Goal: Task Accomplishment & Management: Manage account settings

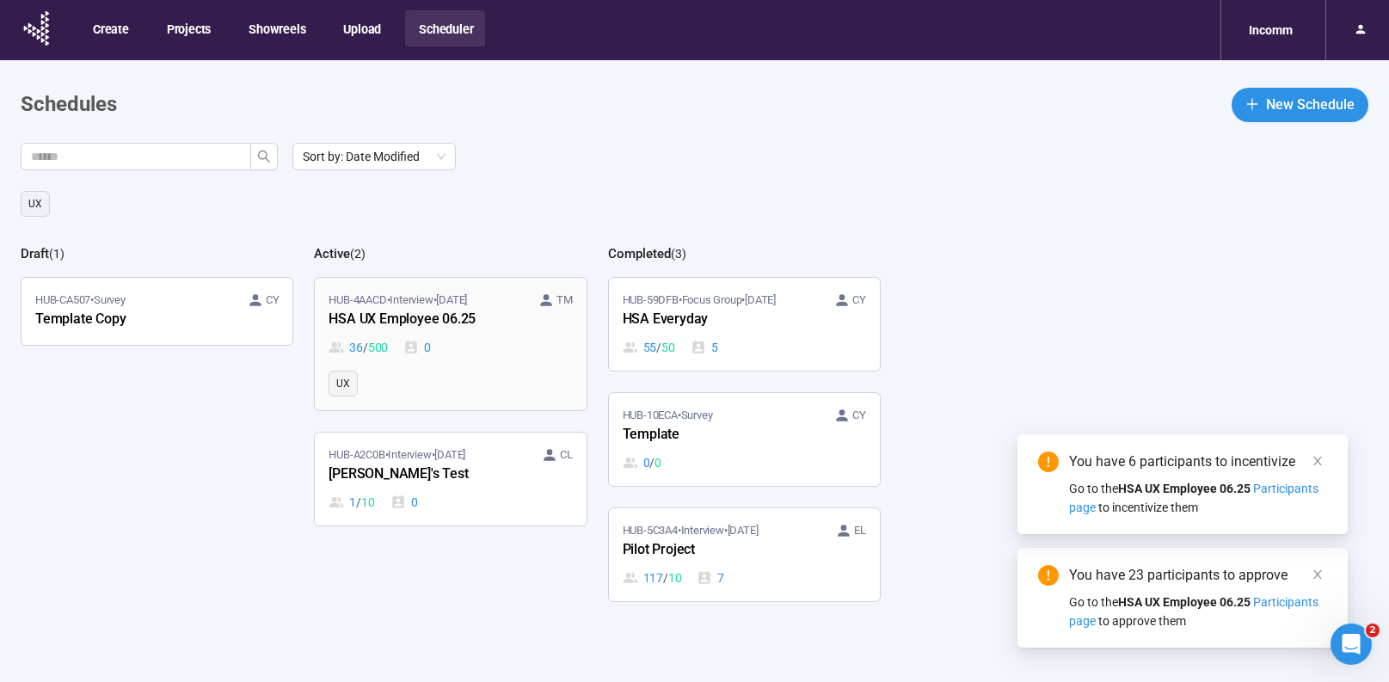
click at [509, 344] on div "36 / 500 0" at bounding box center [449, 347] width 243 height 19
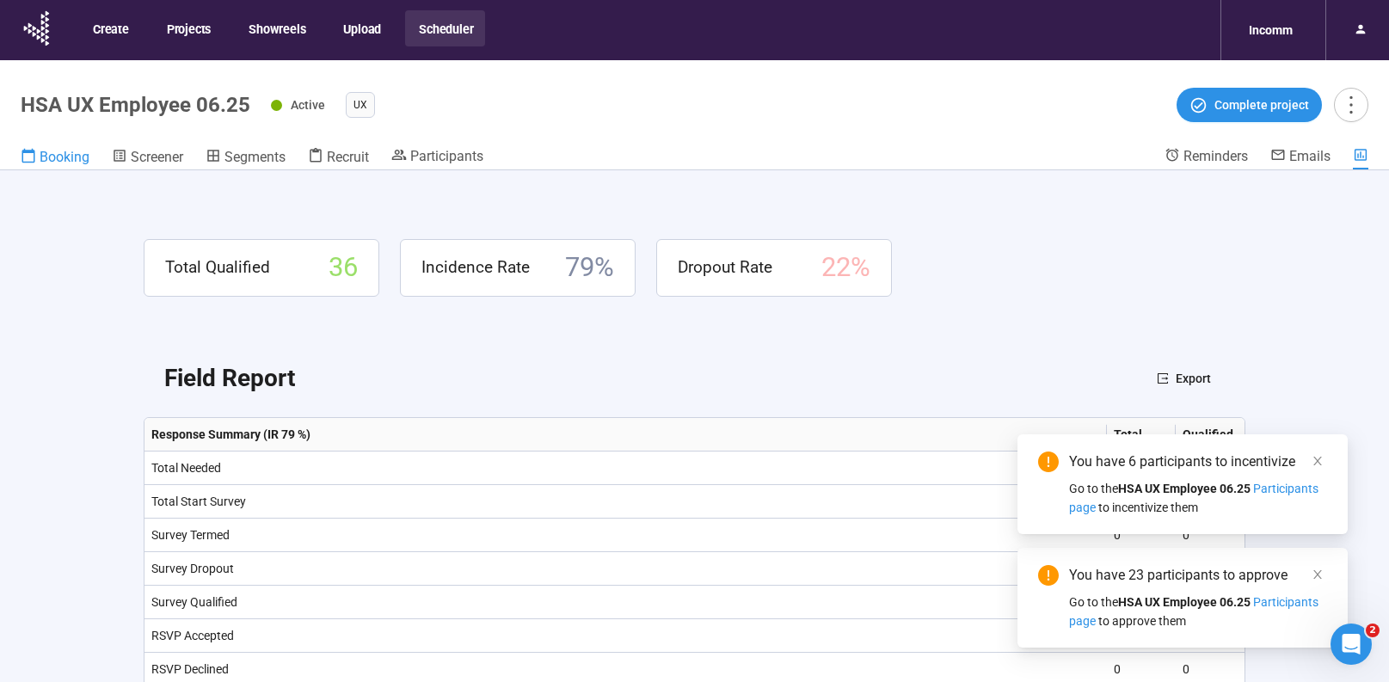
click at [60, 157] on span "Booking" at bounding box center [65, 157] width 50 height 16
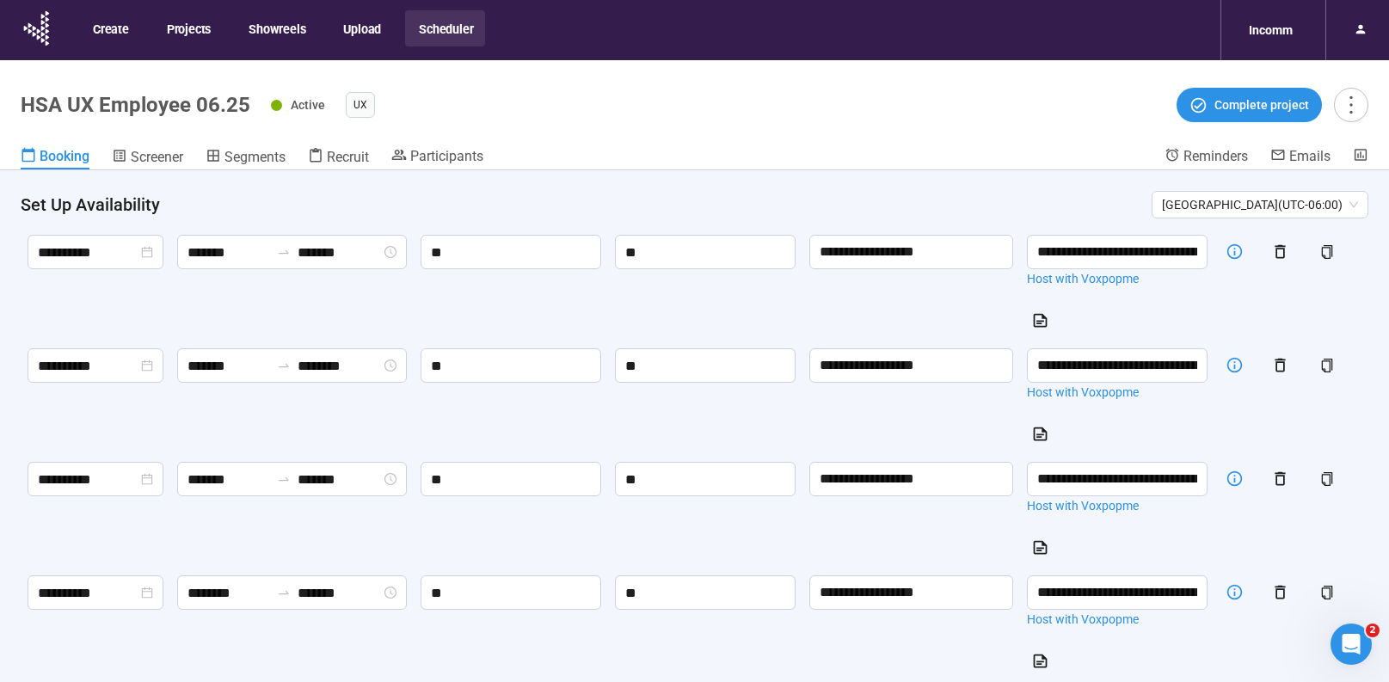
scroll to position [1383, 0]
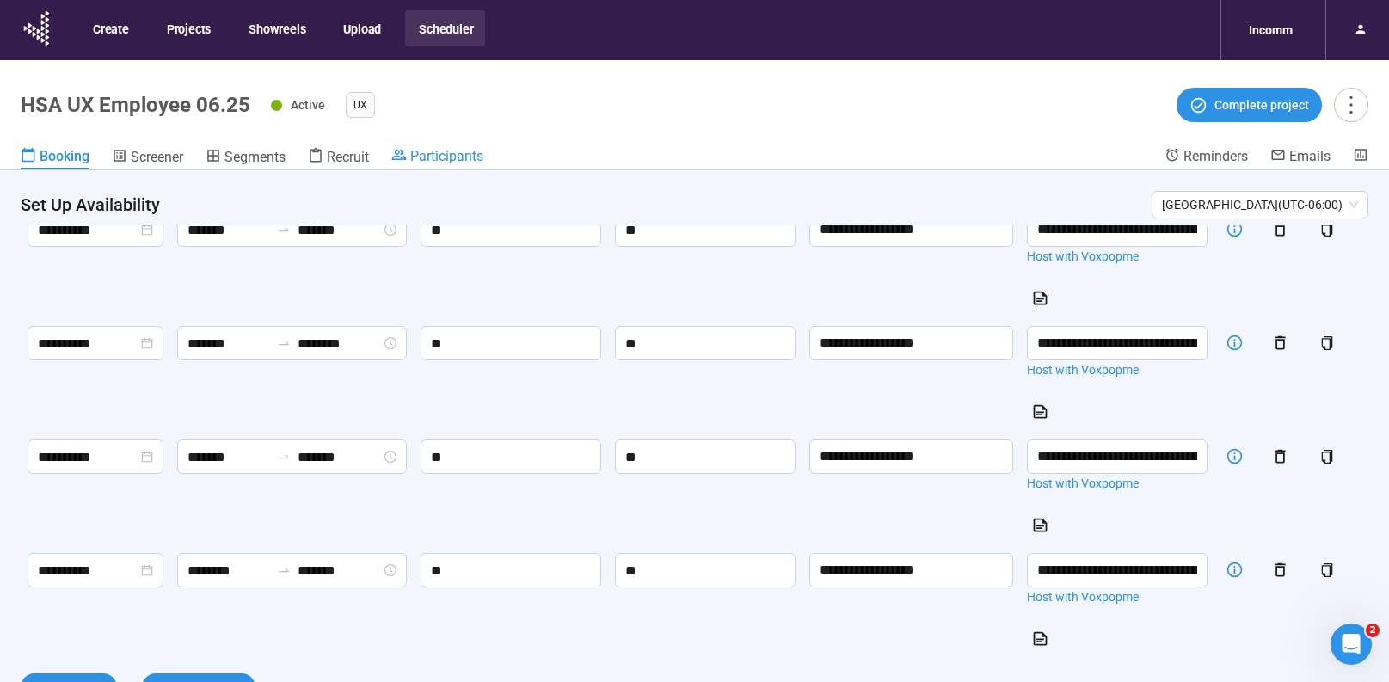
click at [470, 161] on span "Participants" at bounding box center [446, 156] width 73 height 16
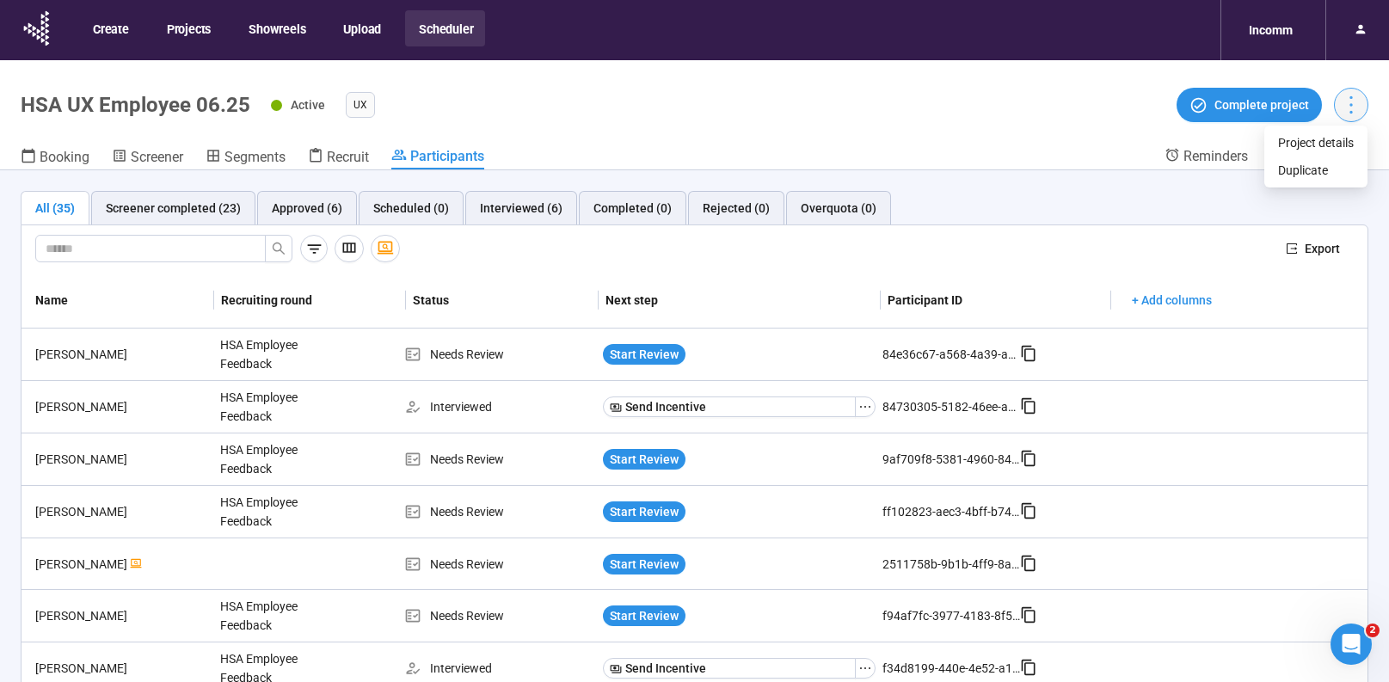
click at [1352, 111] on icon "more" at bounding box center [1350, 104] width 23 height 23
click at [159, 158] on span "Screener" at bounding box center [157, 157] width 52 height 16
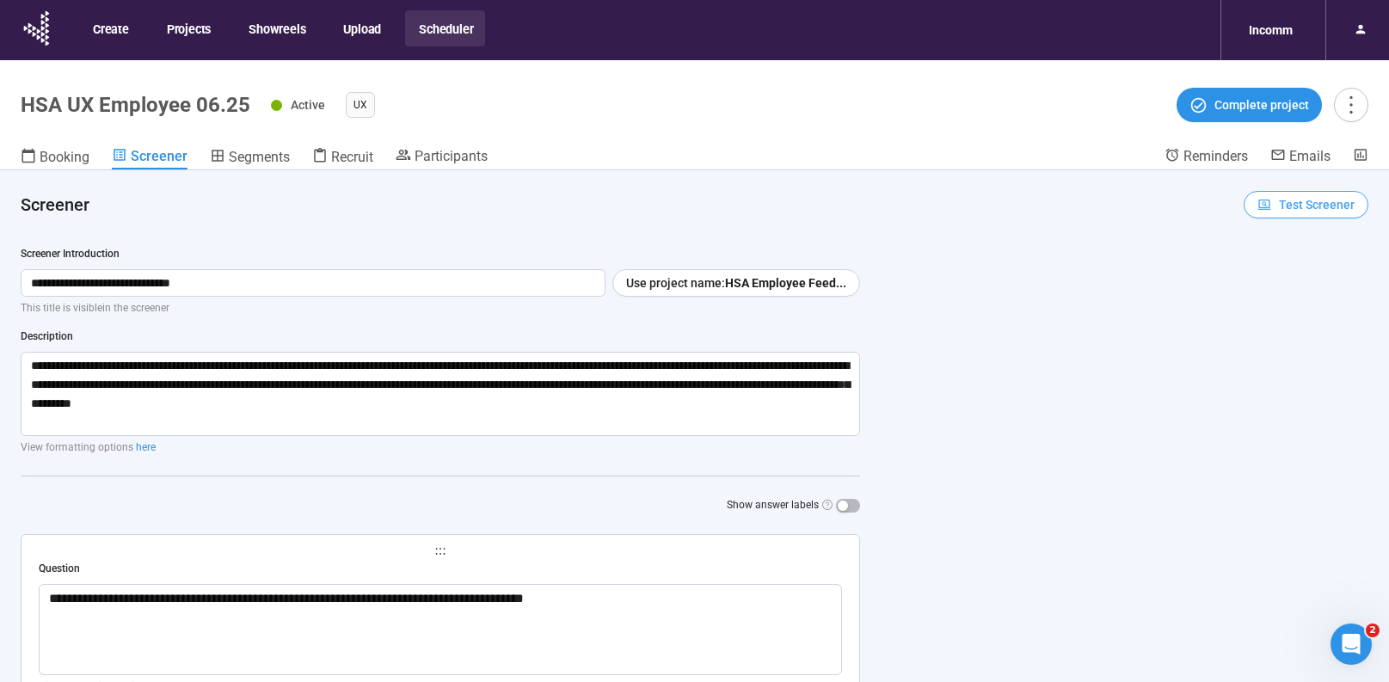
click at [1279, 205] on span "Test Screener" at bounding box center [1317, 204] width 76 height 19
click at [1293, 294] on link "Test screener" at bounding box center [1281, 294] width 71 height 14
click at [426, 151] on span "Participants" at bounding box center [450, 156] width 73 height 16
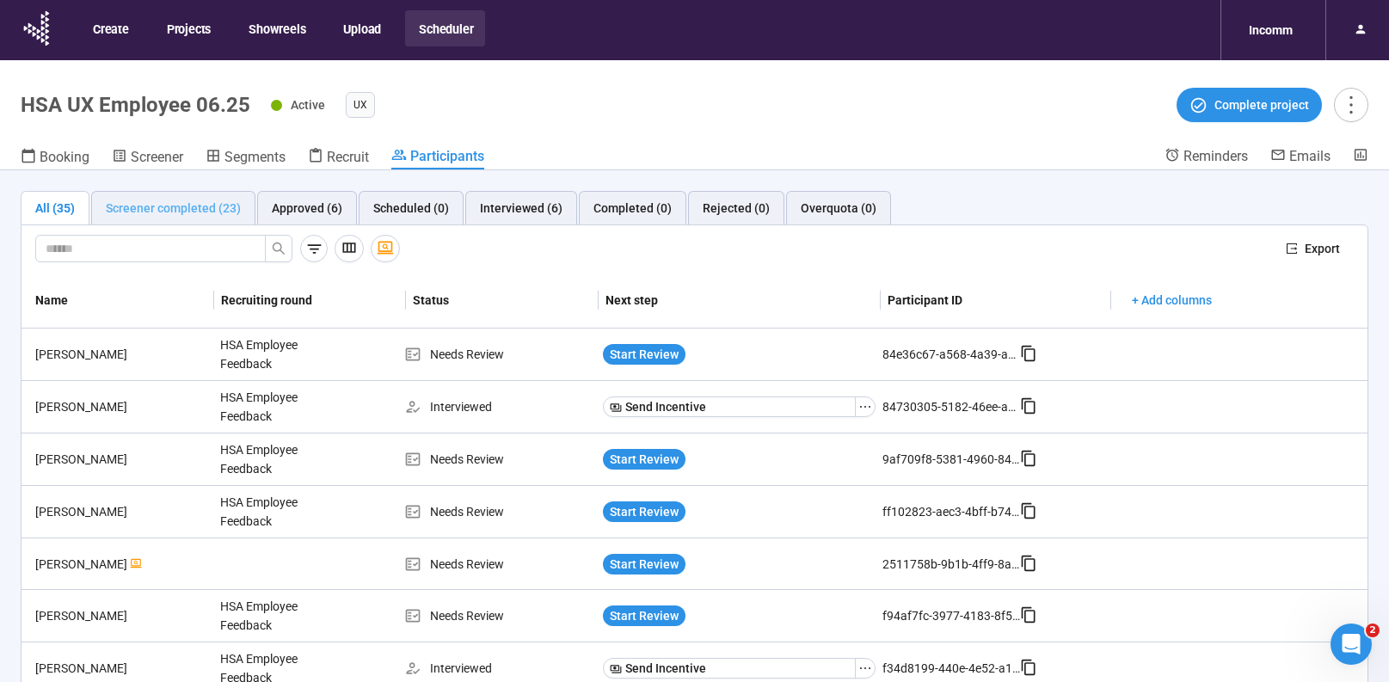
click at [105, 221] on div "Screener completed (23)" at bounding box center [173, 208] width 164 height 34
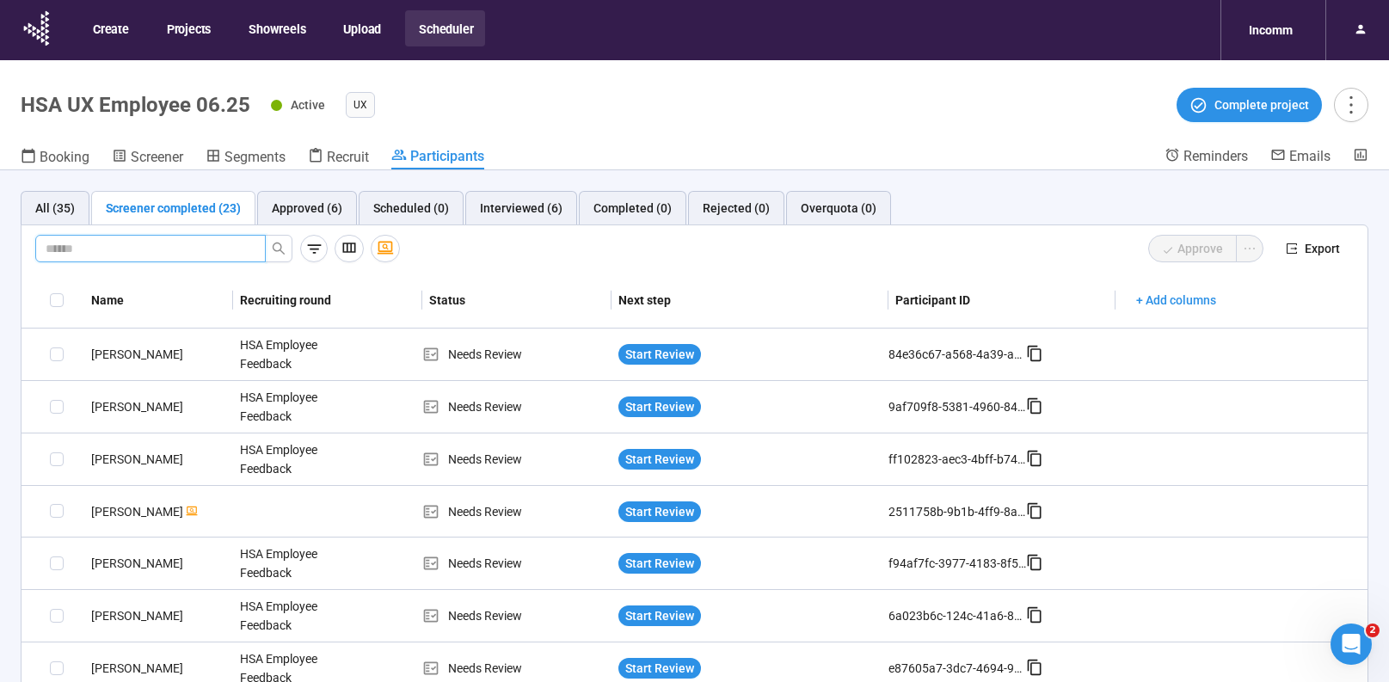
click at [172, 247] on input "text" at bounding box center [144, 248] width 196 height 19
type input "*******"
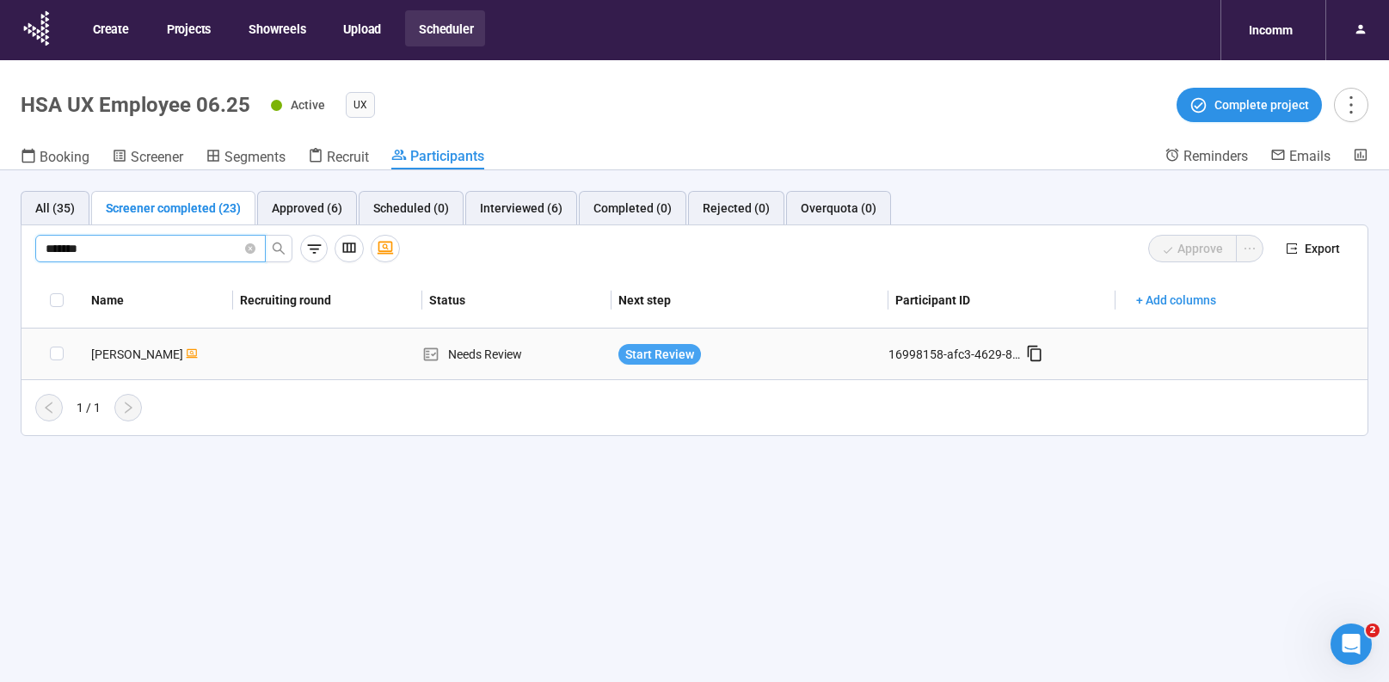
click at [669, 353] on span "Start Review" at bounding box center [659, 354] width 69 height 19
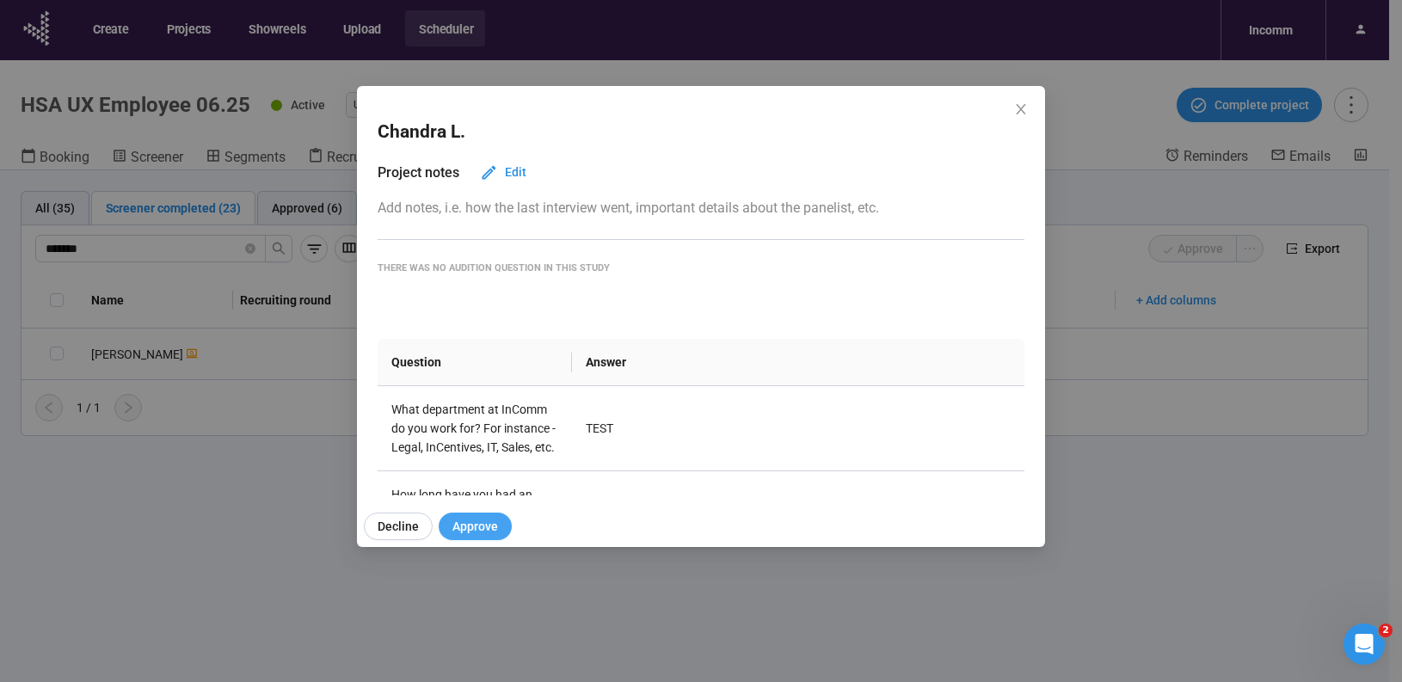
click at [457, 528] on span "Approve" at bounding box center [475, 526] width 46 height 19
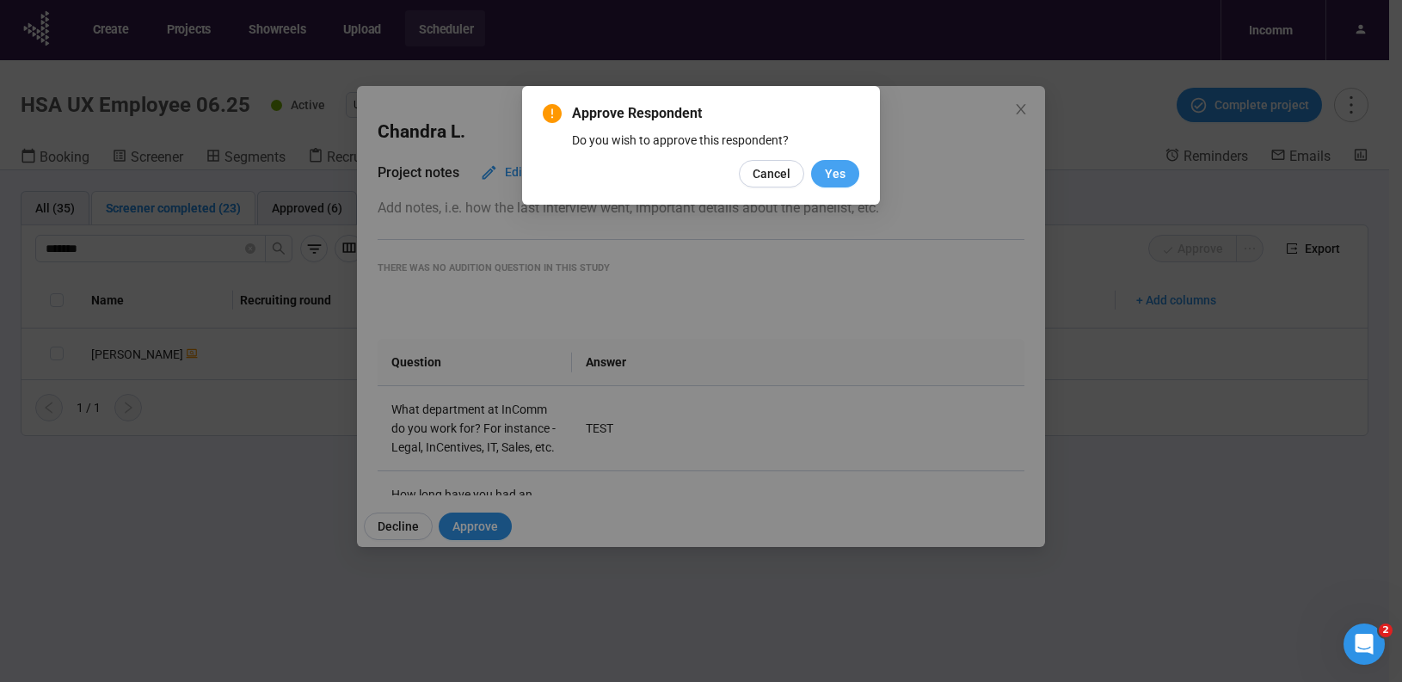
click at [832, 178] on span "Yes" at bounding box center [835, 173] width 21 height 19
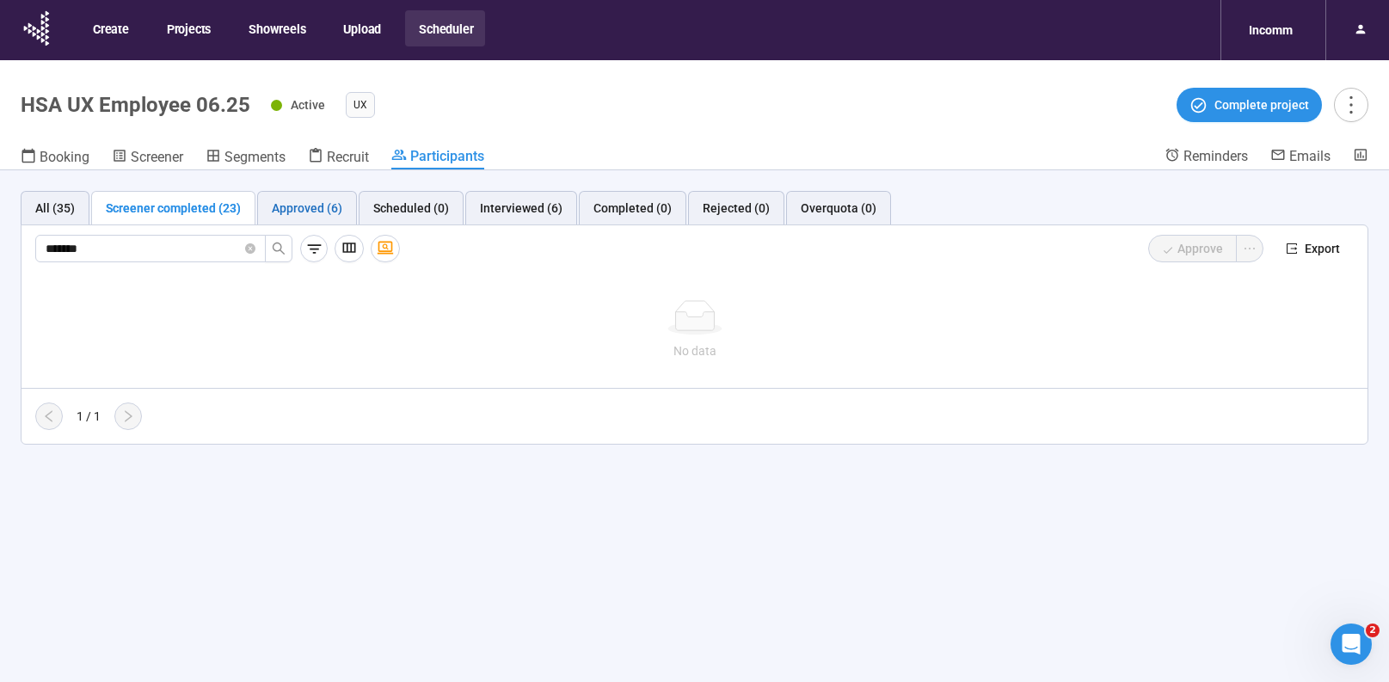
click at [301, 211] on div "Approved (6)" at bounding box center [307, 208] width 71 height 19
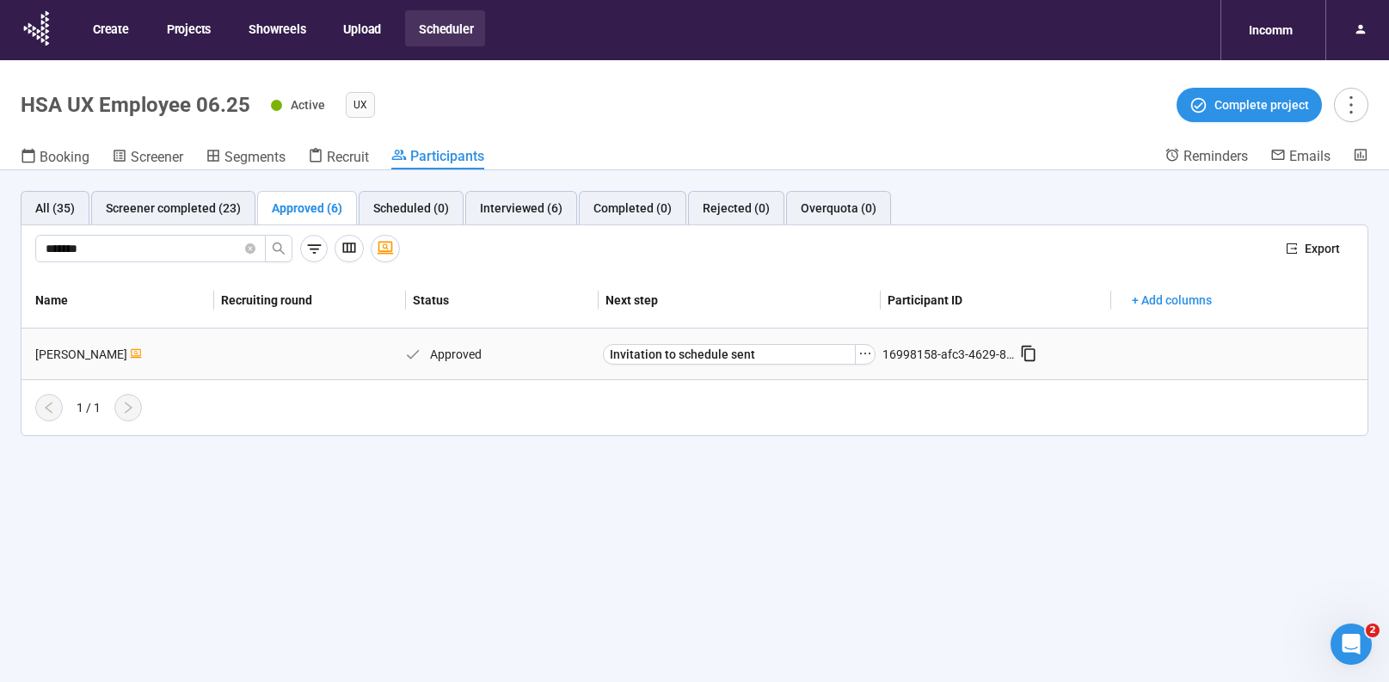
click at [1024, 353] on icon at bounding box center [1028, 353] width 17 height 17
click at [865, 358] on icon "ellipsis" at bounding box center [865, 354] width 14 height 14
click at [829, 434] on span "Decline participant" at bounding box center [837, 440] width 172 height 19
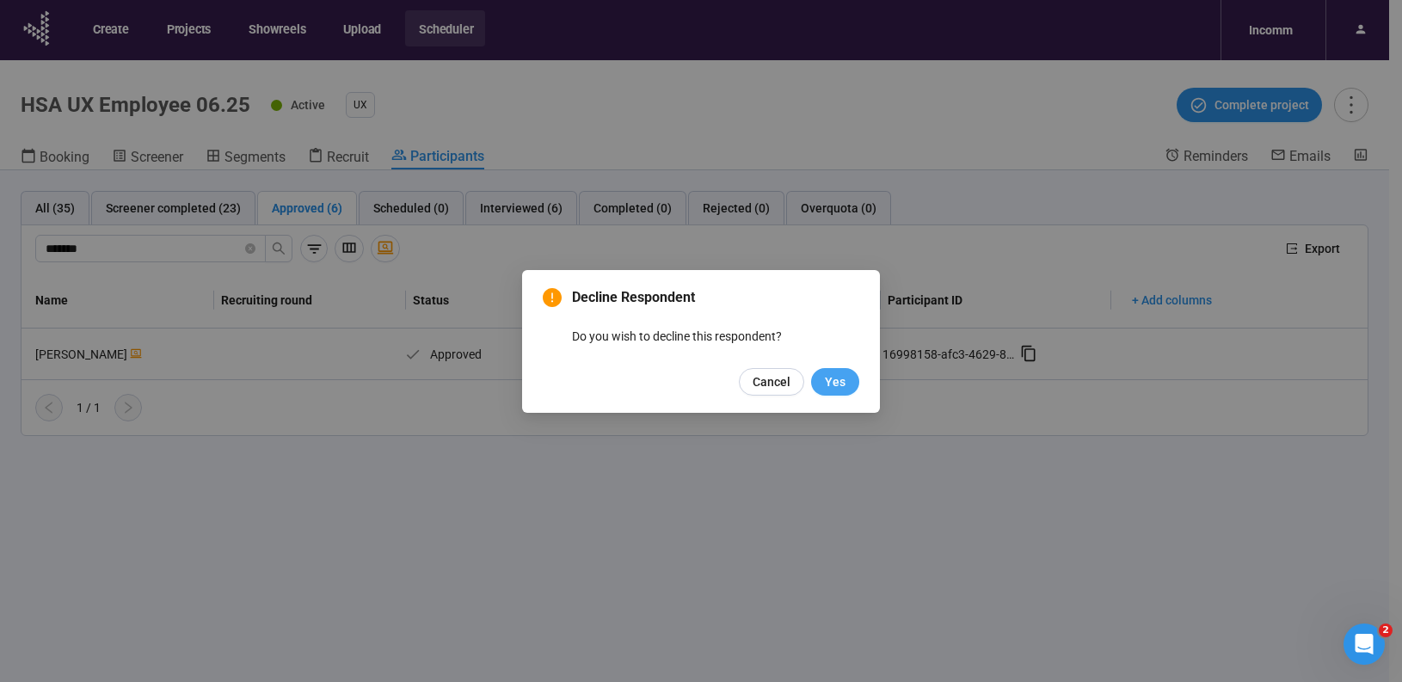
click at [850, 382] on button "Yes" at bounding box center [835, 382] width 48 height 28
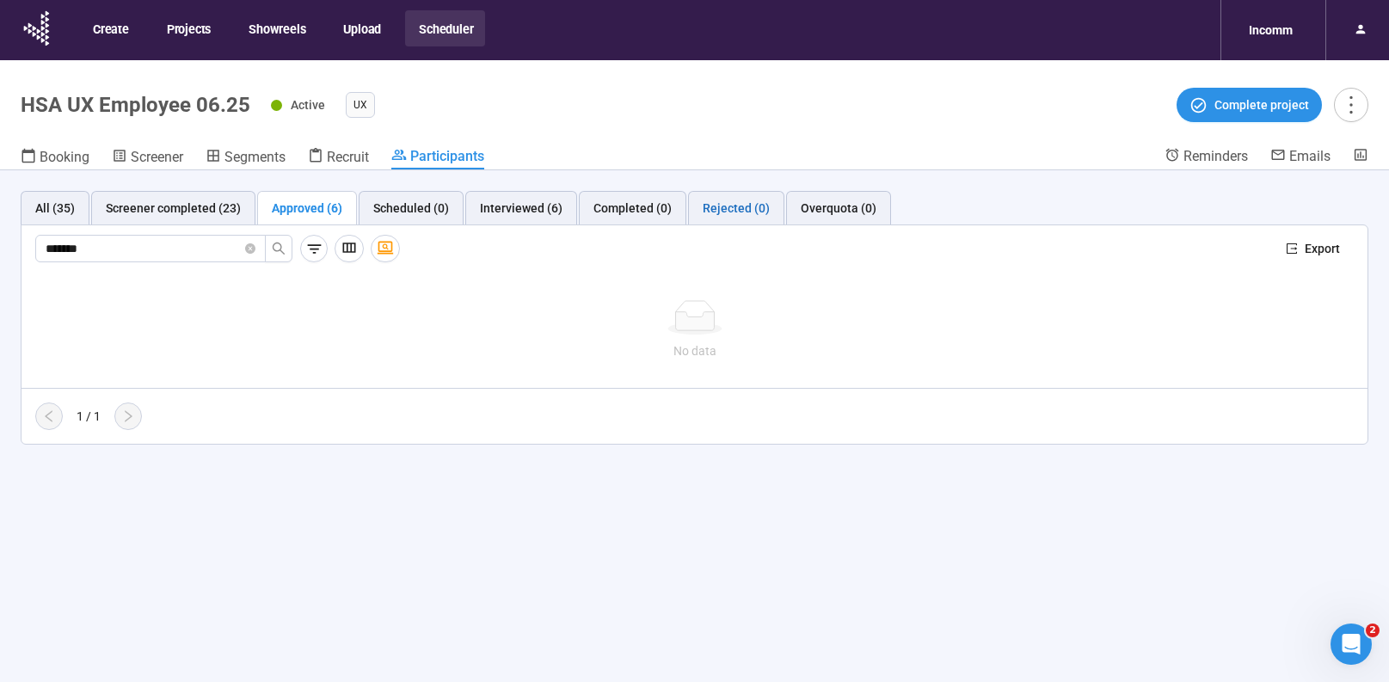
click at [721, 204] on div "Rejected (0)" at bounding box center [735, 208] width 67 height 19
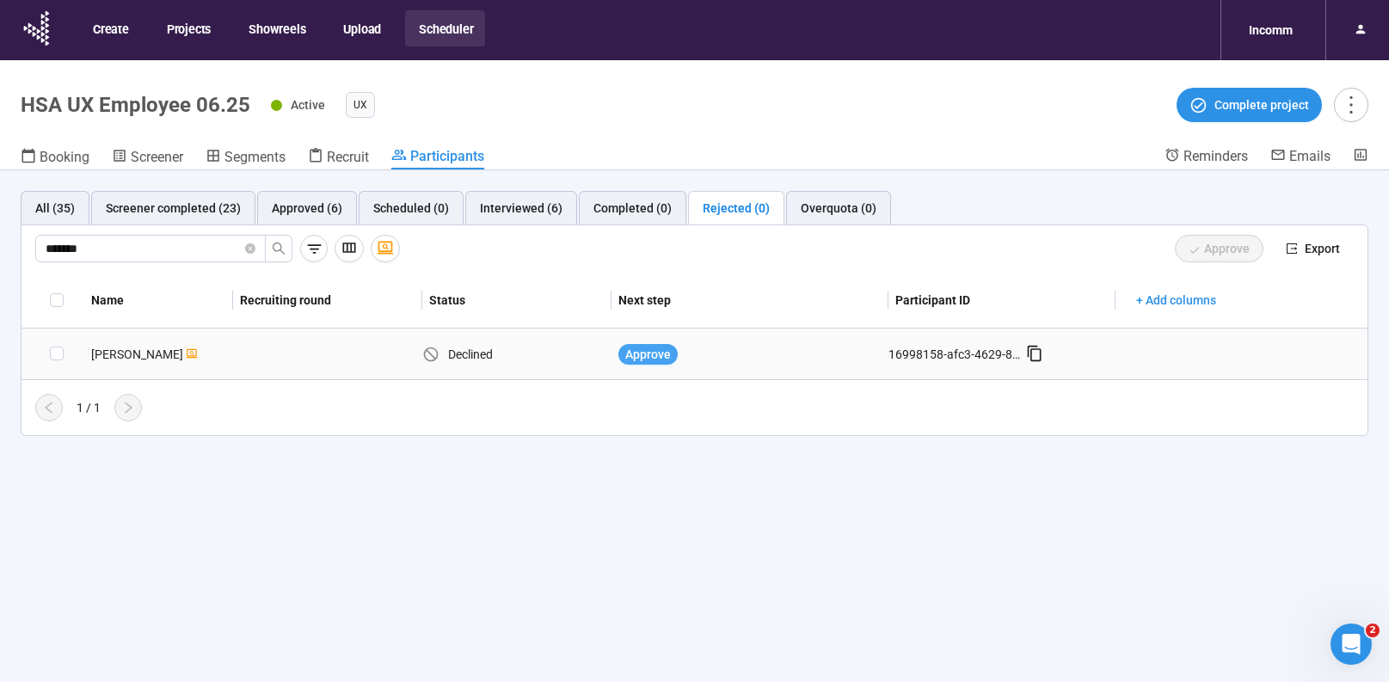
click at [659, 351] on span "Approve" at bounding box center [648, 354] width 46 height 19
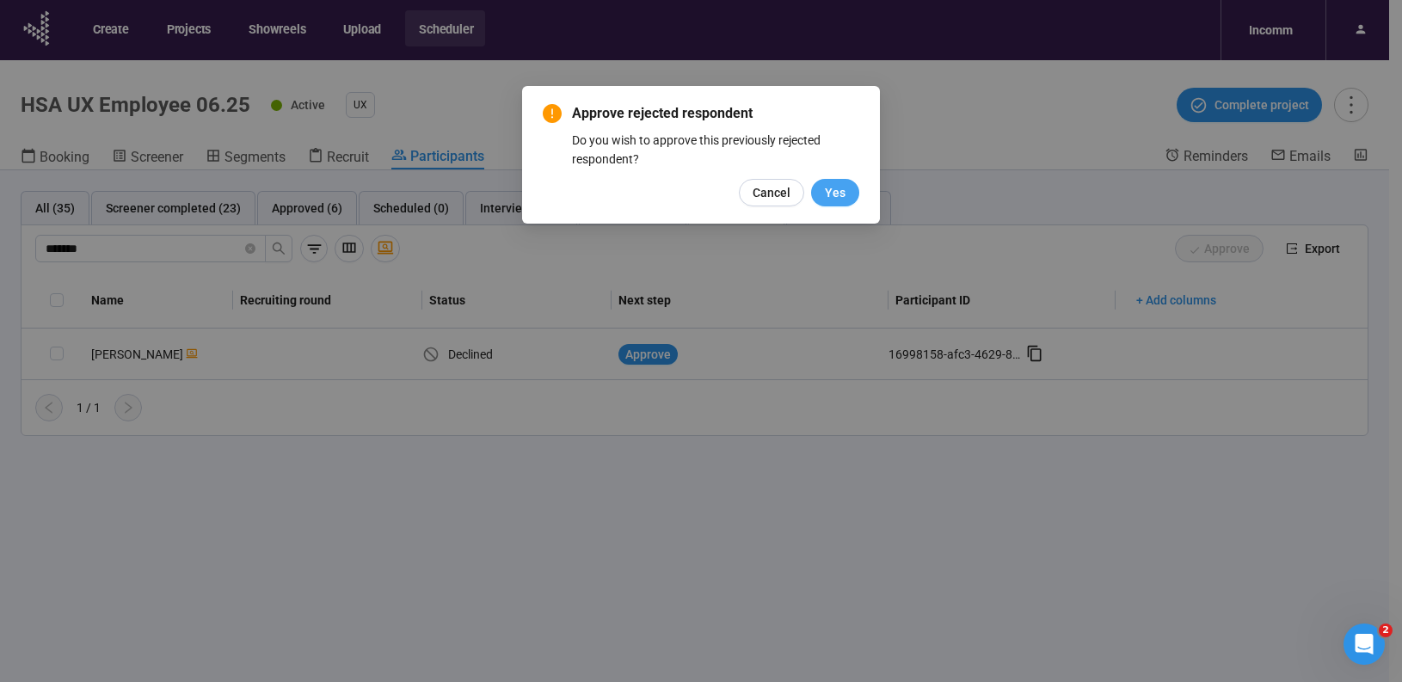
click at [843, 192] on span "Yes" at bounding box center [835, 192] width 21 height 19
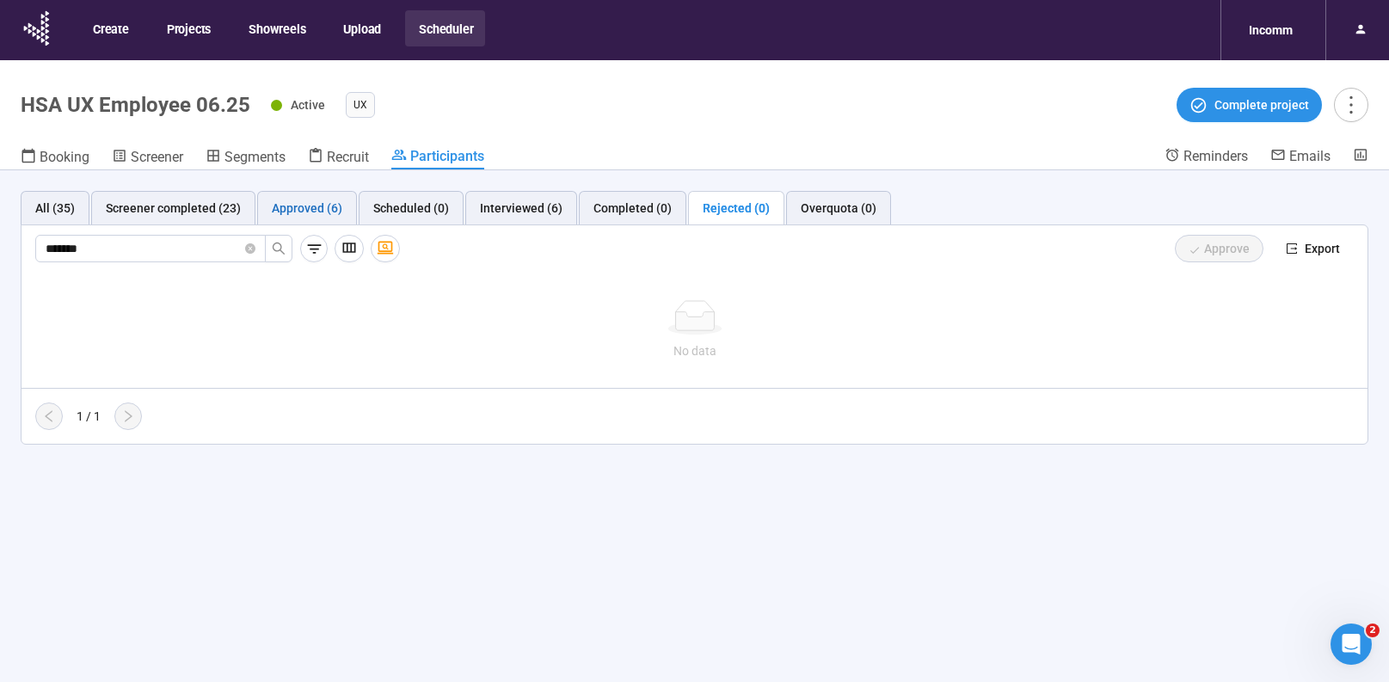
click at [316, 212] on div "Approved (6)" at bounding box center [307, 208] width 71 height 19
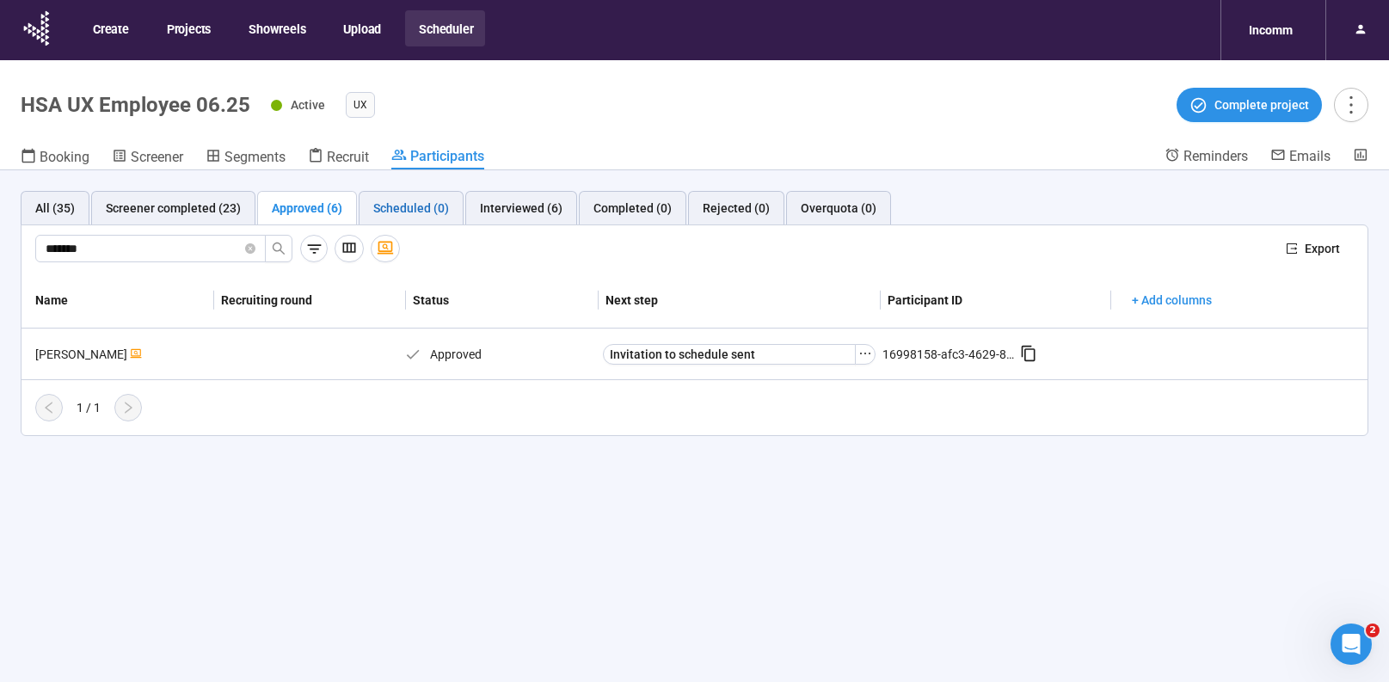
click at [406, 212] on div "Scheduled (0)" at bounding box center [411, 208] width 76 height 19
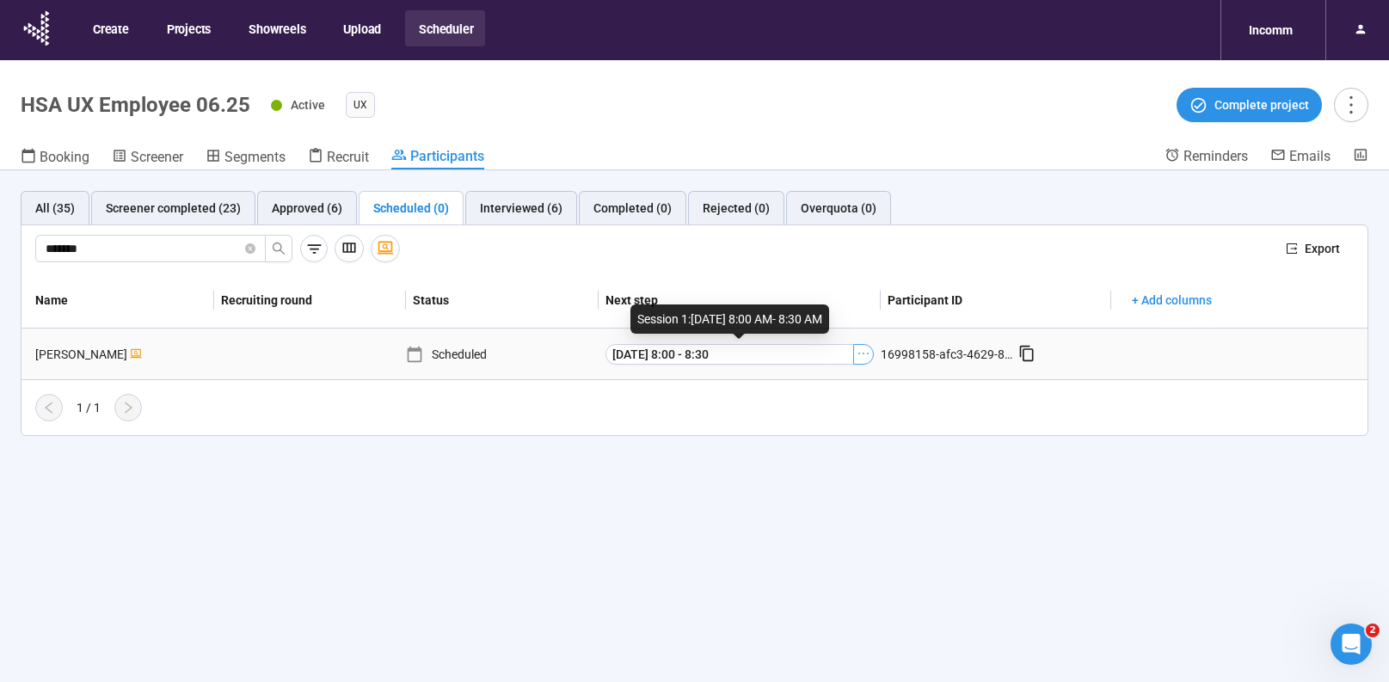
click at [861, 357] on icon "ellipsis" at bounding box center [863, 354] width 14 height 14
click at [822, 441] on span "Decline participant" at bounding box center [837, 440] width 172 height 19
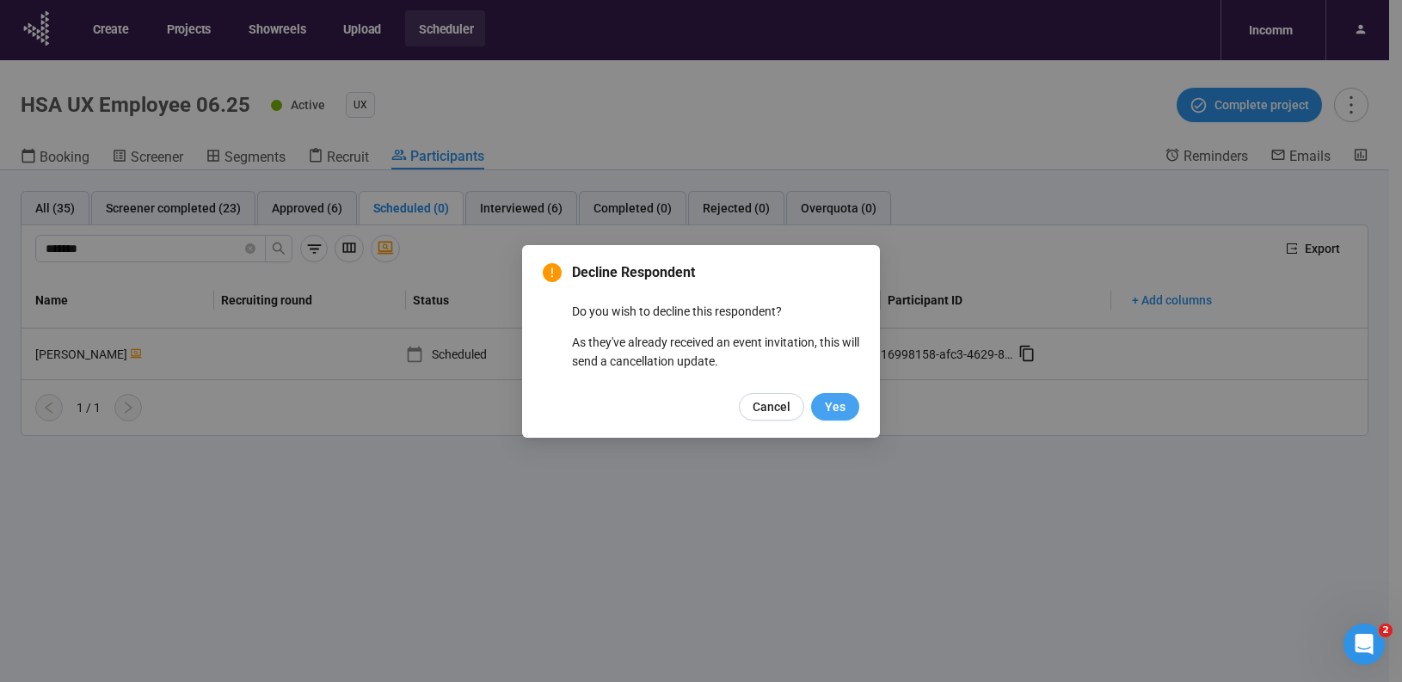
click at [837, 406] on span "Yes" at bounding box center [835, 406] width 21 height 19
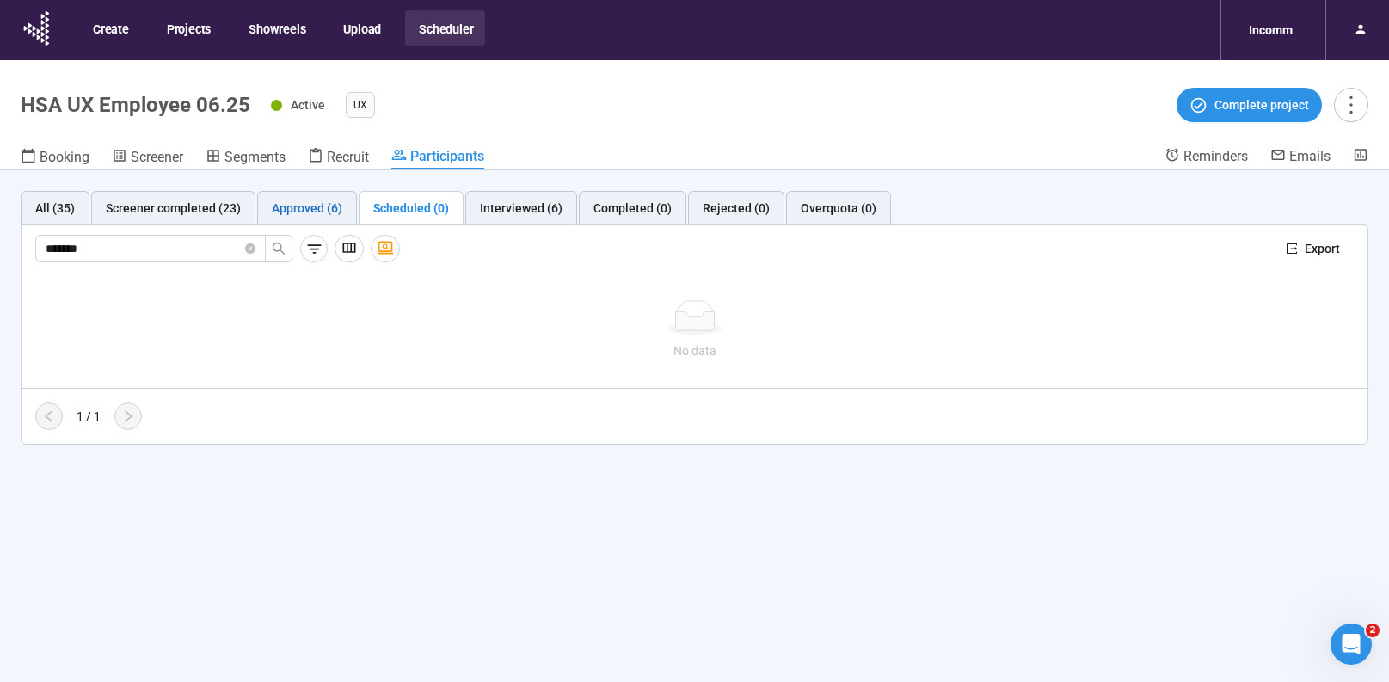
click at [334, 215] on div "Approved (6)" at bounding box center [307, 208] width 71 height 19
click at [285, 206] on div "Approved (6)" at bounding box center [307, 208] width 71 height 19
click at [191, 212] on div "Screener completed (23)" at bounding box center [173, 208] width 135 height 19
click at [445, 30] on button "Scheduler" at bounding box center [445, 28] width 80 height 36
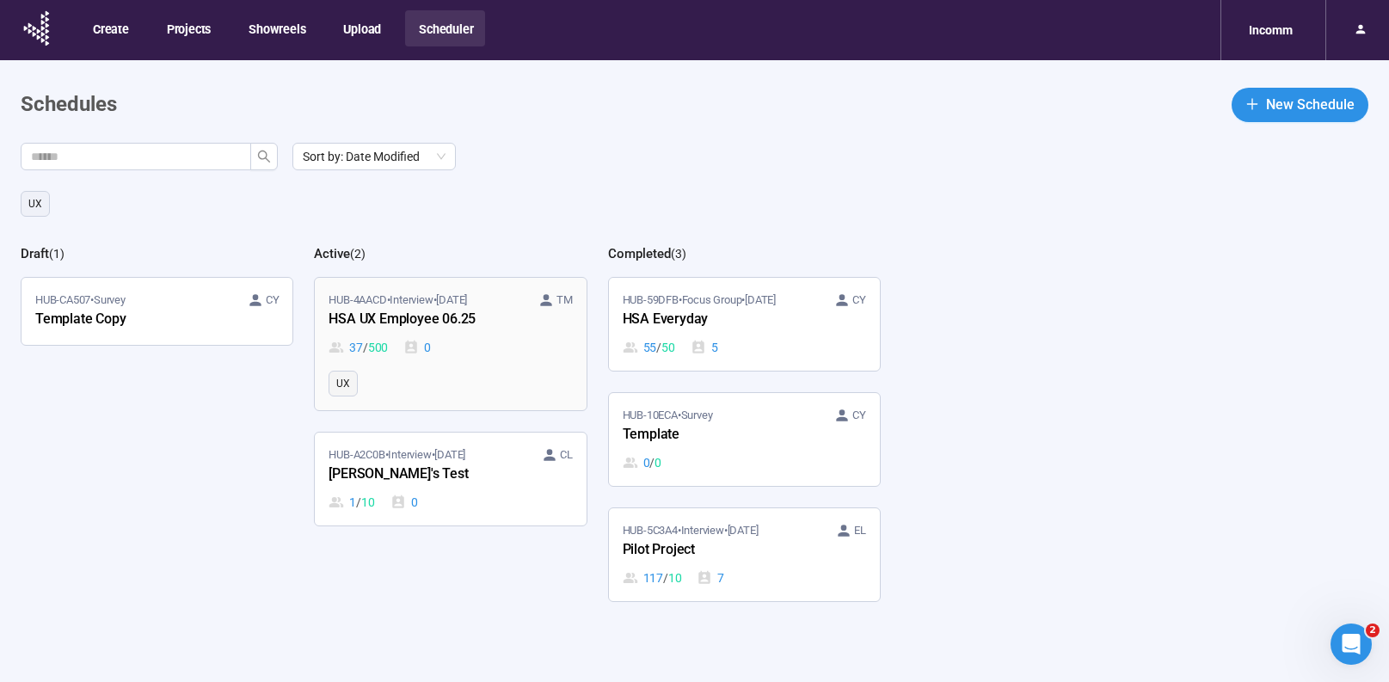
click at [468, 377] on ul "UX" at bounding box center [449, 384] width 243 height 26
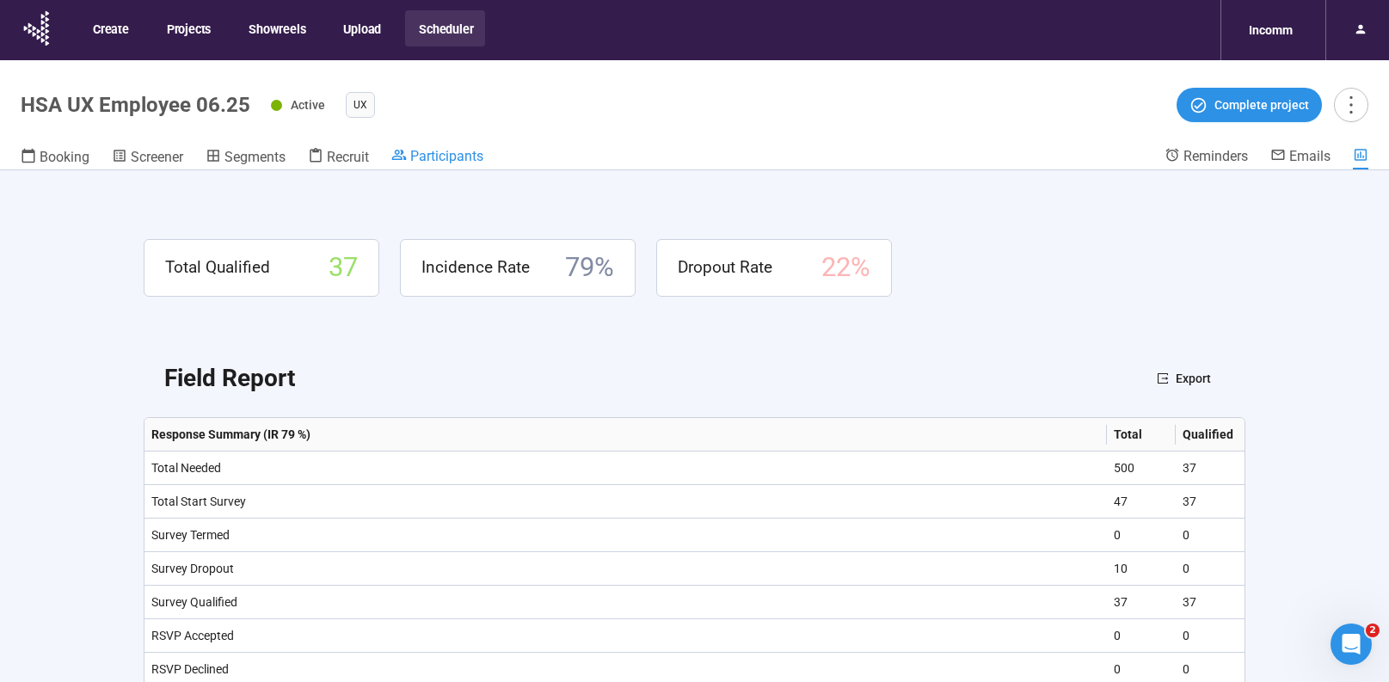
click at [430, 152] on span "Participants" at bounding box center [446, 156] width 73 height 16
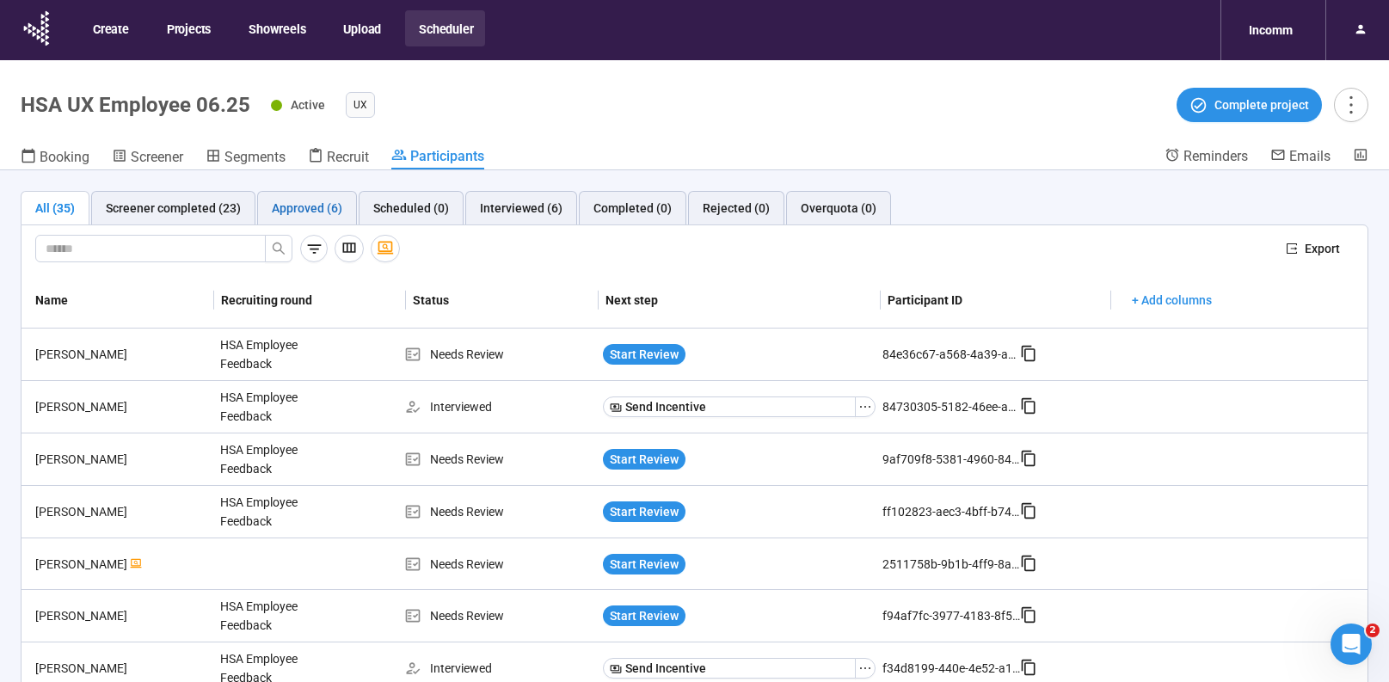
click at [302, 212] on div "Approved (6)" at bounding box center [307, 208] width 71 height 19
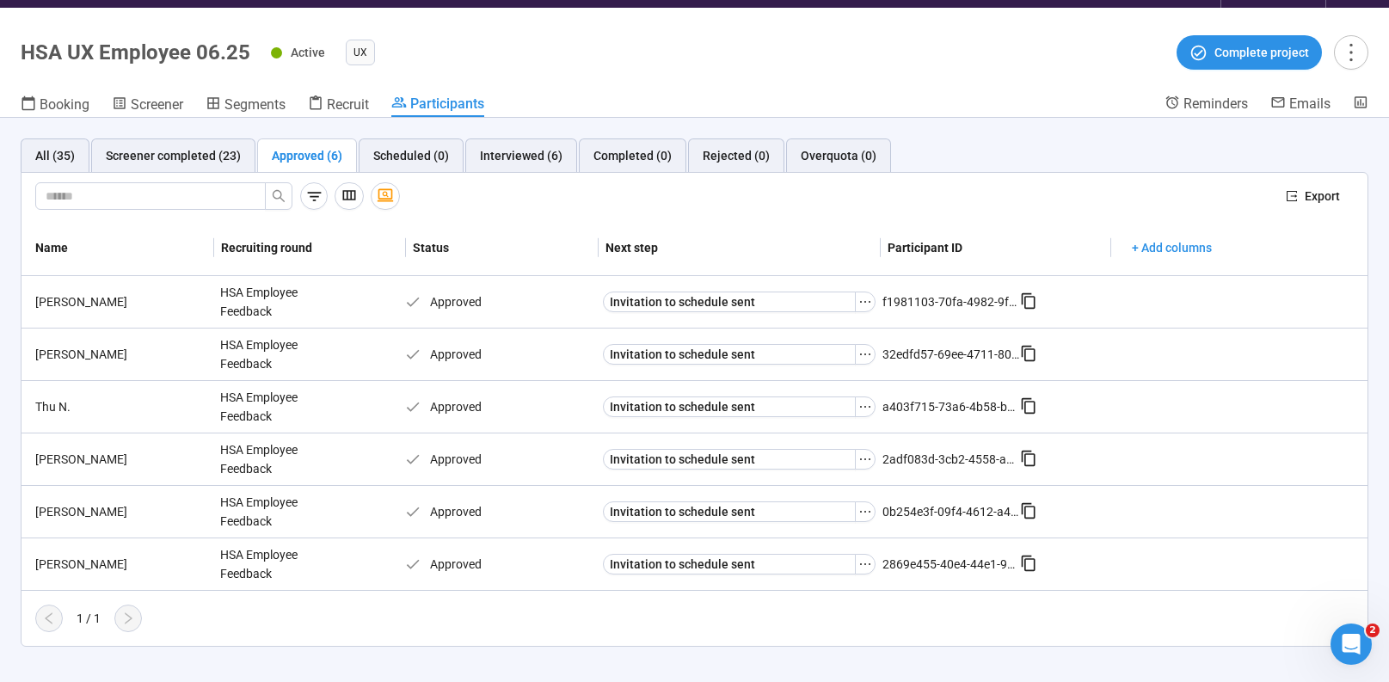
scroll to position [60, 0]
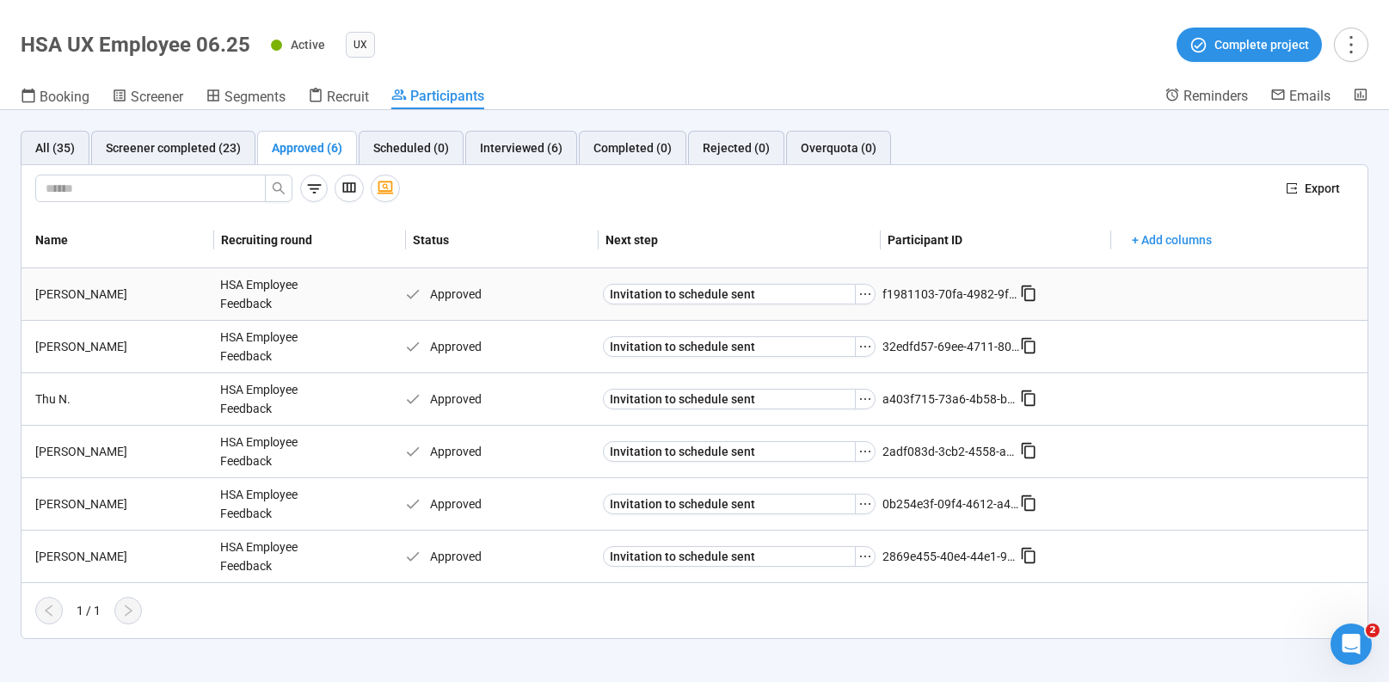
click at [1023, 292] on icon at bounding box center [1028, 293] width 17 height 17
click at [64, 346] on div "[PERSON_NAME]" at bounding box center [120, 346] width 185 height 19
click at [86, 349] on div "[PERSON_NAME]" at bounding box center [120, 346] width 185 height 19
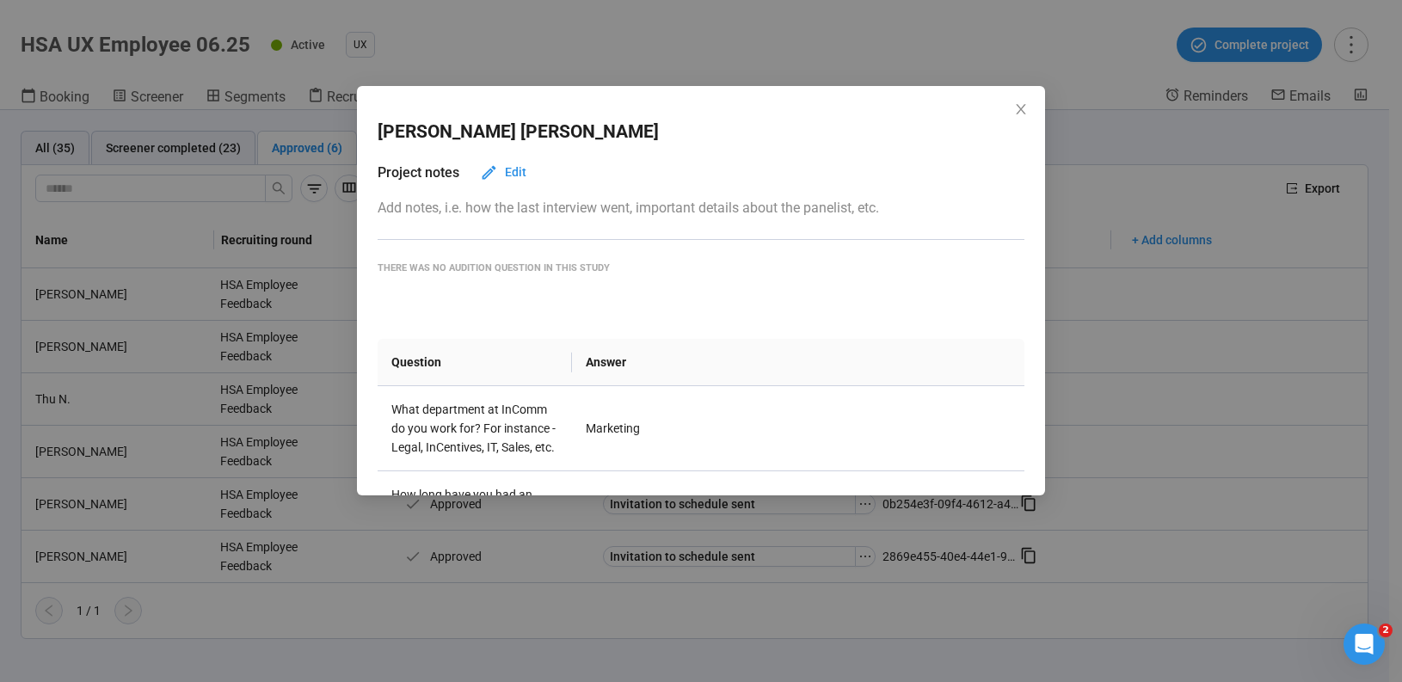
click at [85, 349] on div "[PERSON_NAME] Project notes Edit Add notes, i.e. how the last interview went, i…" at bounding box center [701, 341] width 1402 height 682
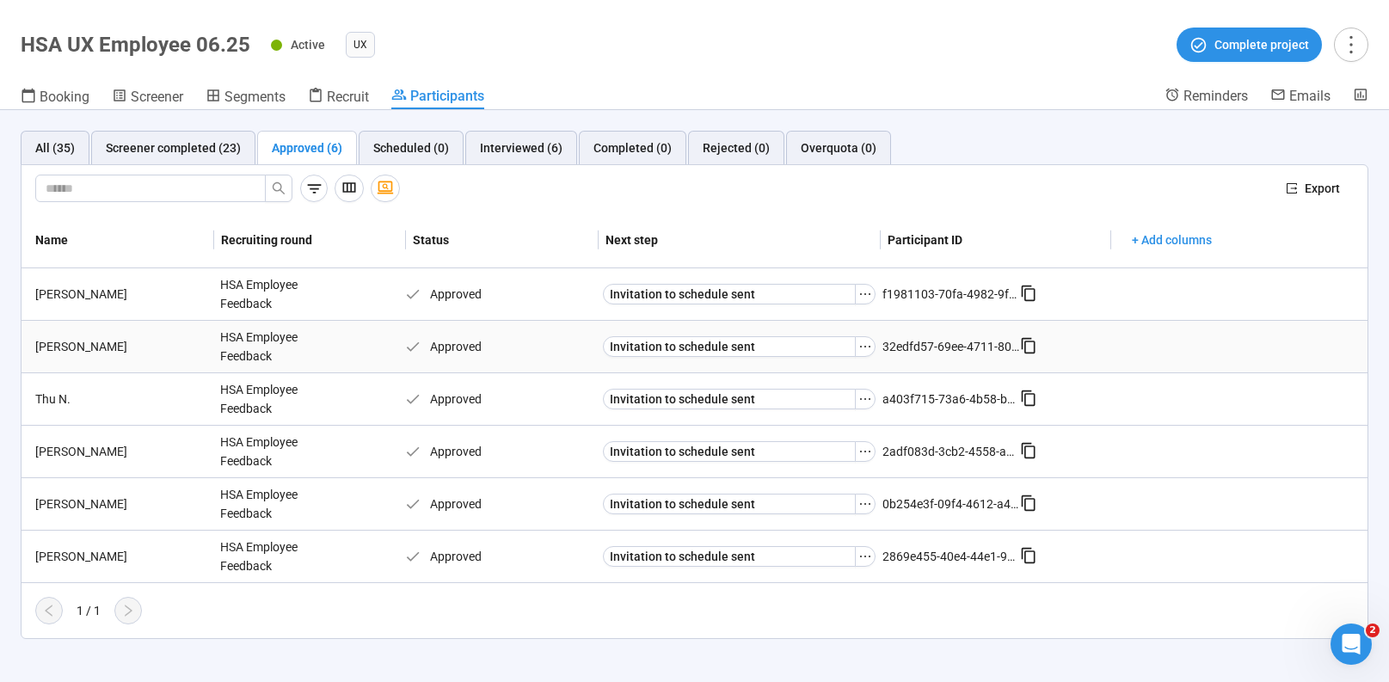
click at [1027, 345] on icon at bounding box center [1028, 345] width 17 height 17
click at [1027, 397] on icon at bounding box center [1028, 397] width 17 height 17
click at [1027, 451] on icon at bounding box center [1028, 450] width 17 height 17
click at [1025, 504] on icon at bounding box center [1028, 502] width 17 height 17
click at [1027, 555] on icon at bounding box center [1028, 555] width 17 height 17
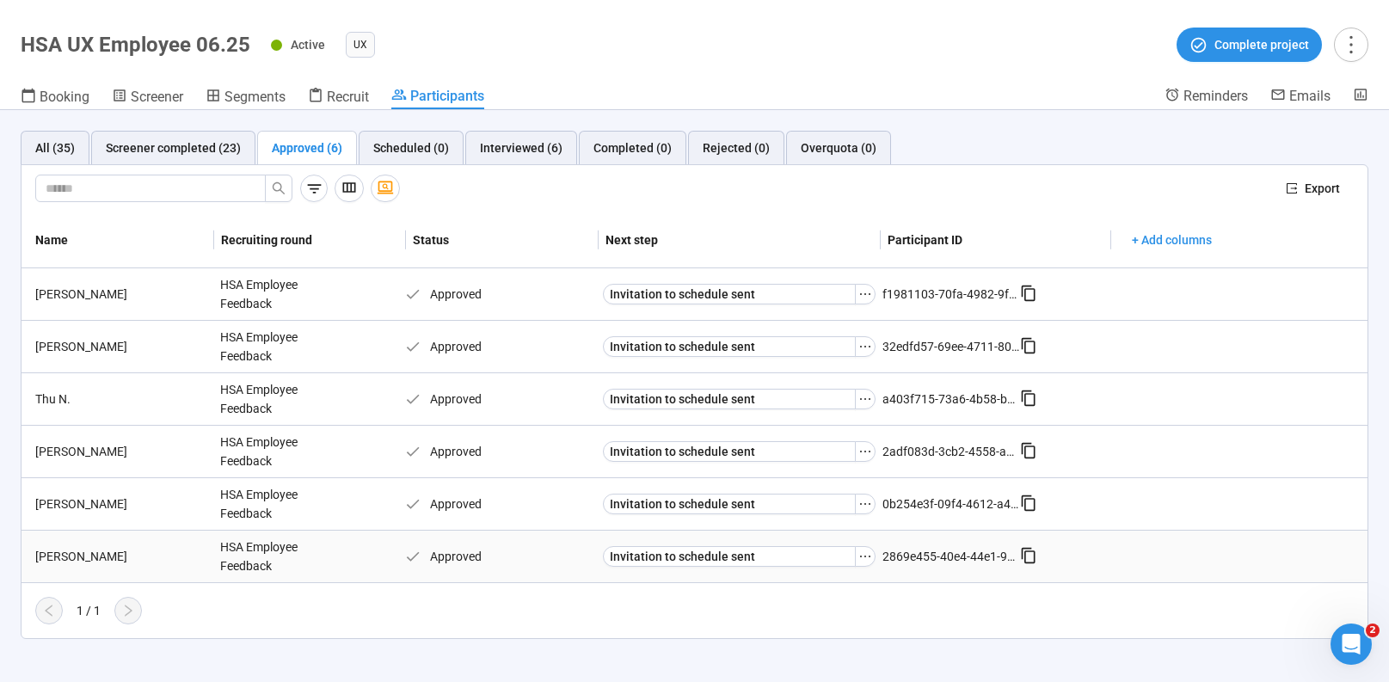
click at [1027, 555] on icon at bounding box center [1028, 555] width 17 height 17
